Goal: Information Seeking & Learning: Learn about a topic

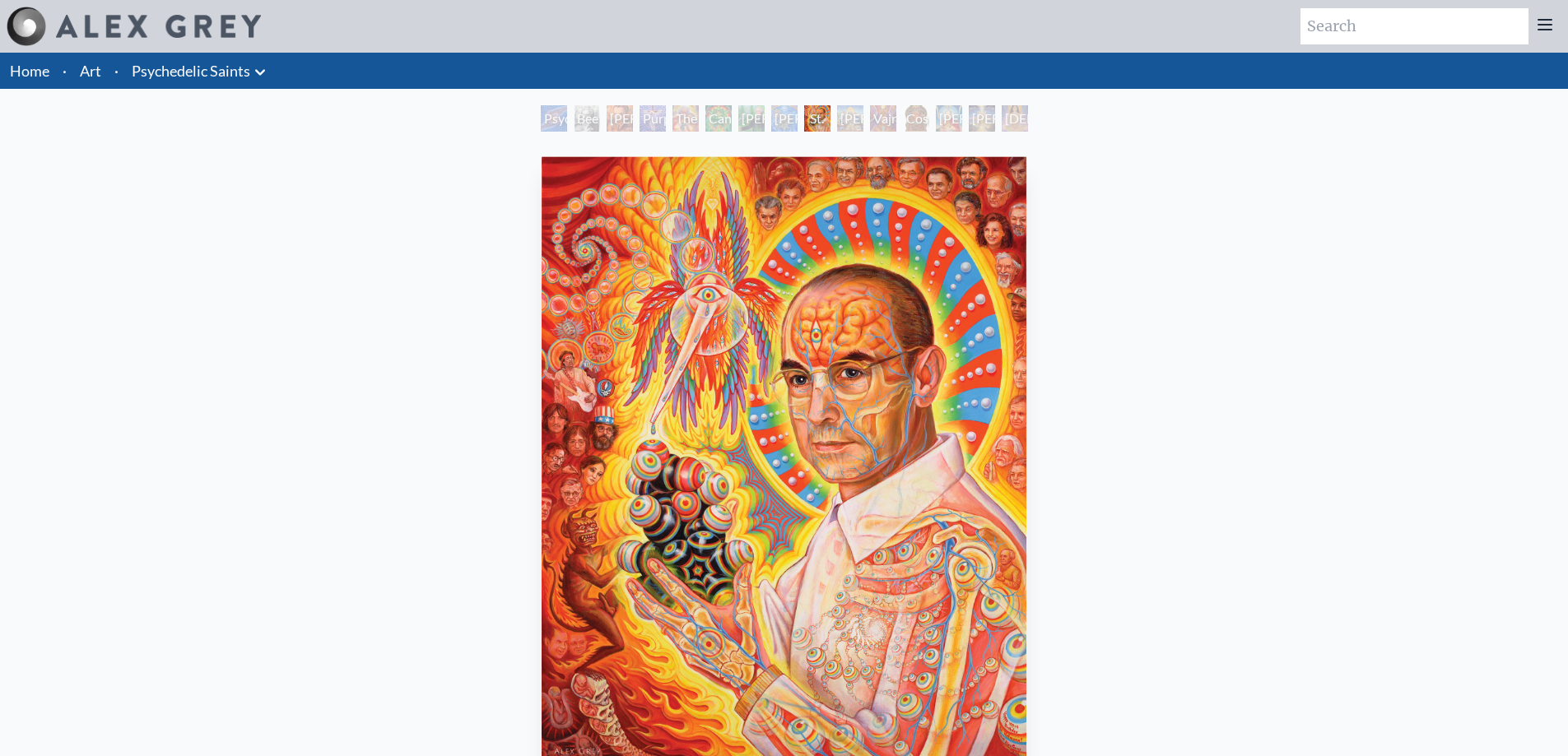
click at [851, 119] on div "[PERSON_NAME]" at bounding box center [850, 118] width 26 height 26
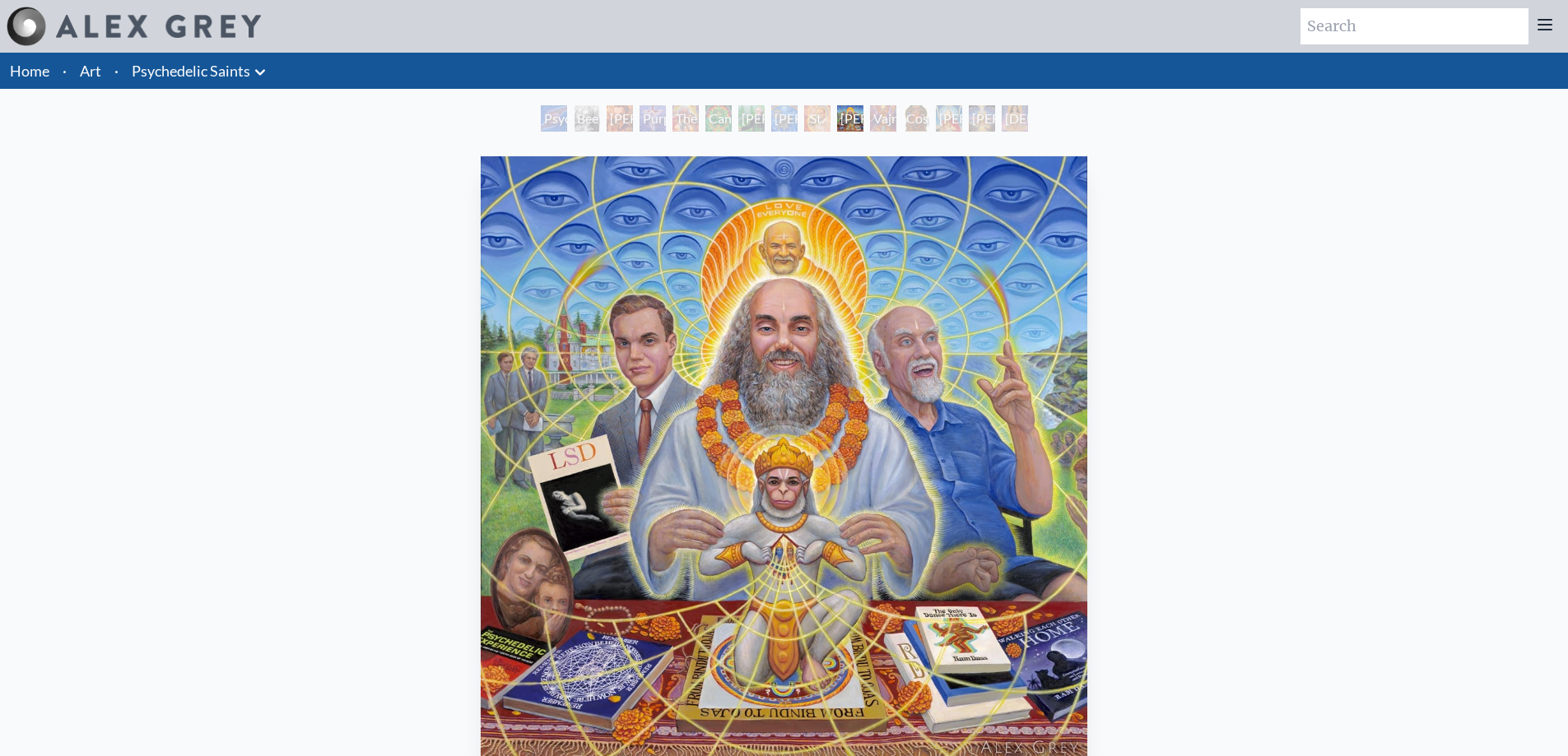
click at [908, 117] on div "Cosmic [DEMOGRAPHIC_DATA]" at bounding box center [916, 118] width 26 height 26
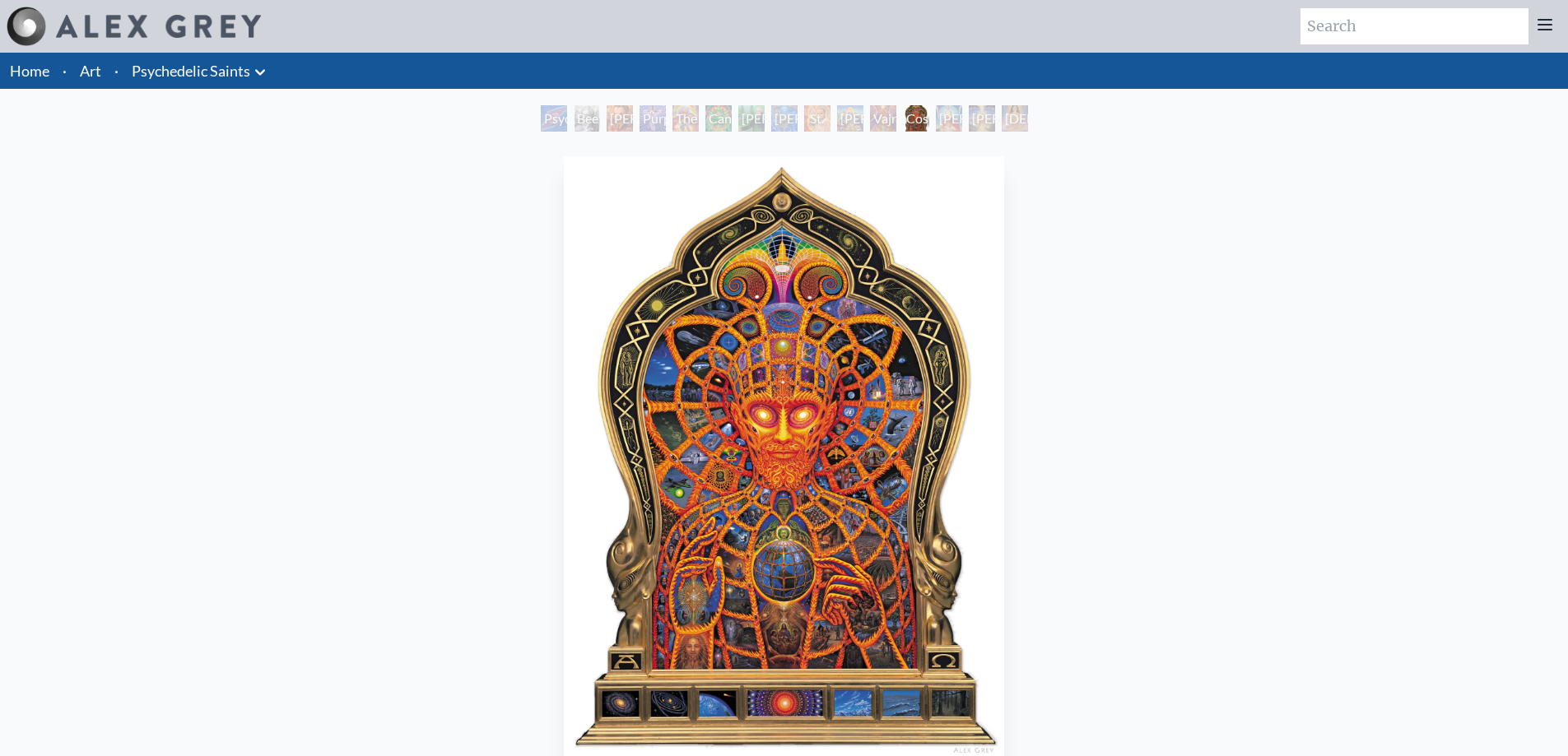
click at [984, 125] on div "[PERSON_NAME]" at bounding box center [982, 118] width 26 height 26
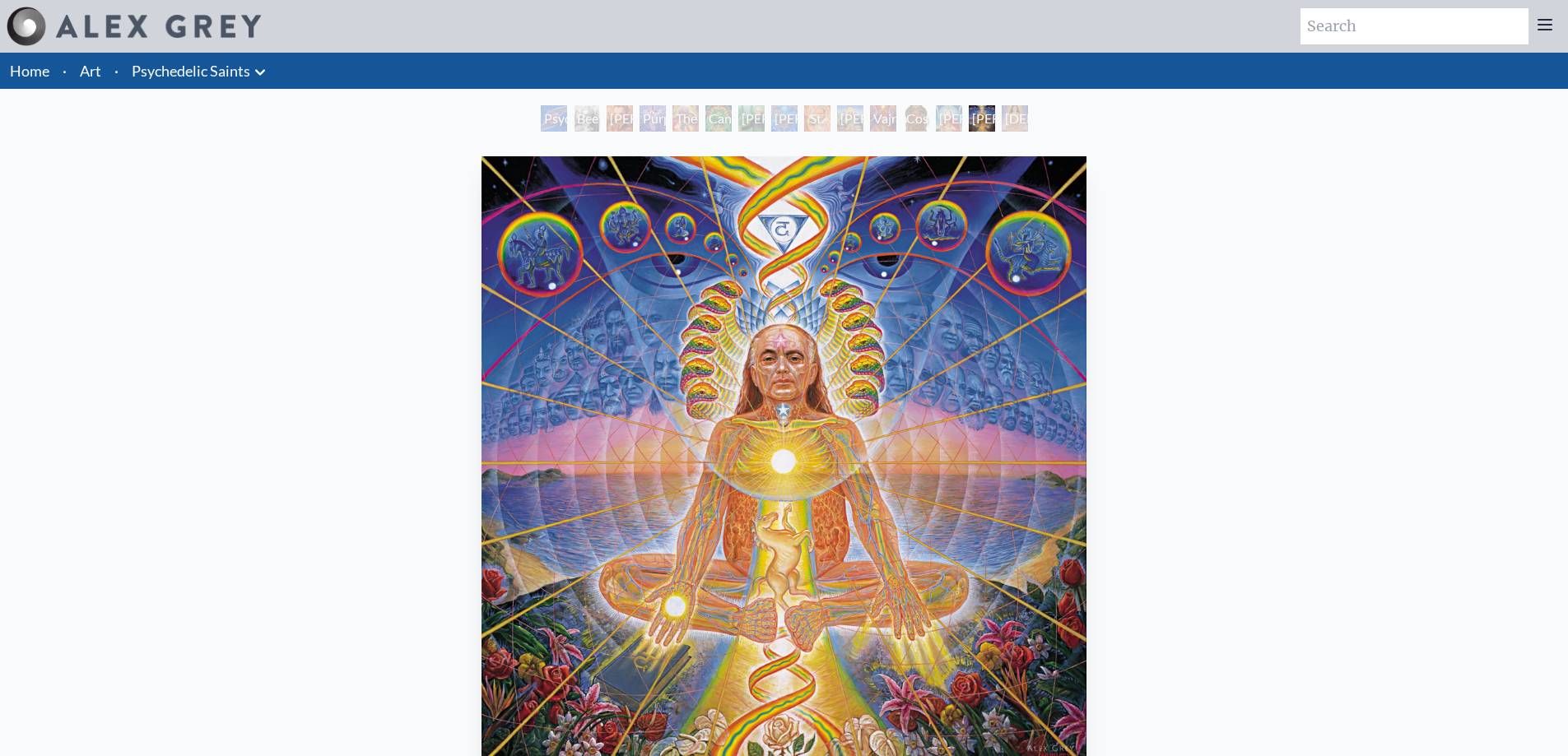
click at [1017, 123] on div "[DEMOGRAPHIC_DATA]" at bounding box center [1015, 118] width 26 height 26
